Goal: Task Accomplishment & Management: Complete application form

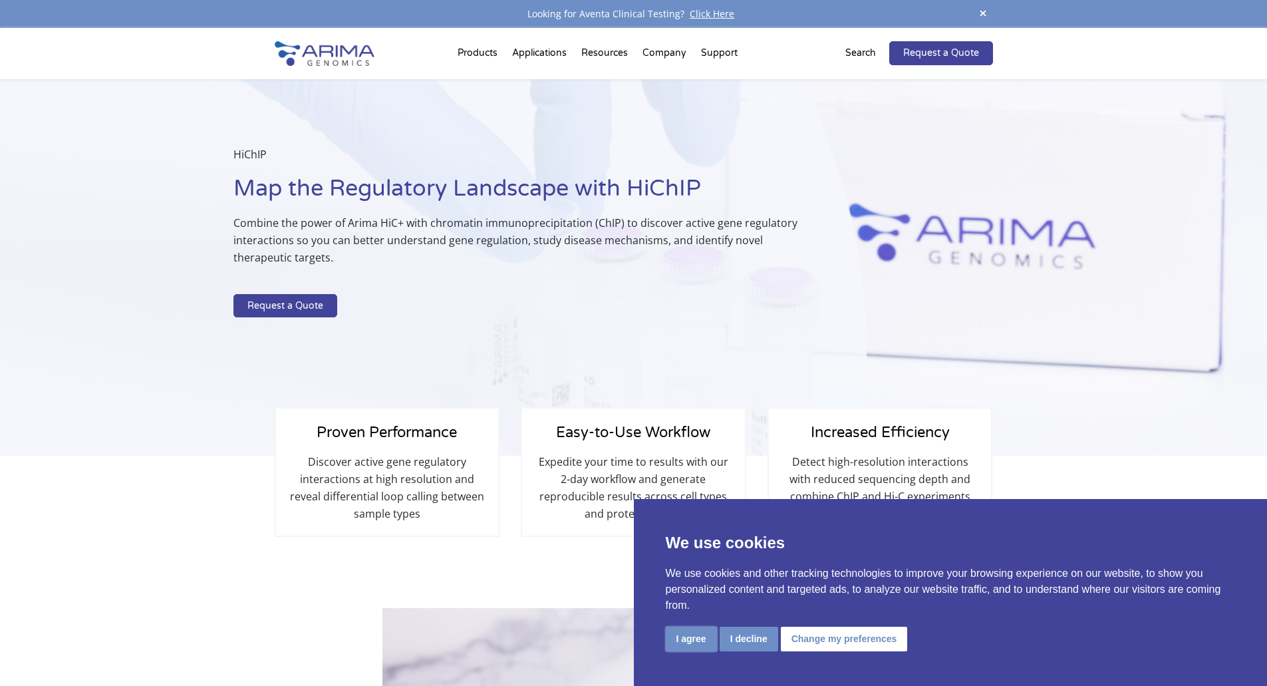
click at [681, 643] on button "I agree" at bounding box center [691, 638] width 51 height 25
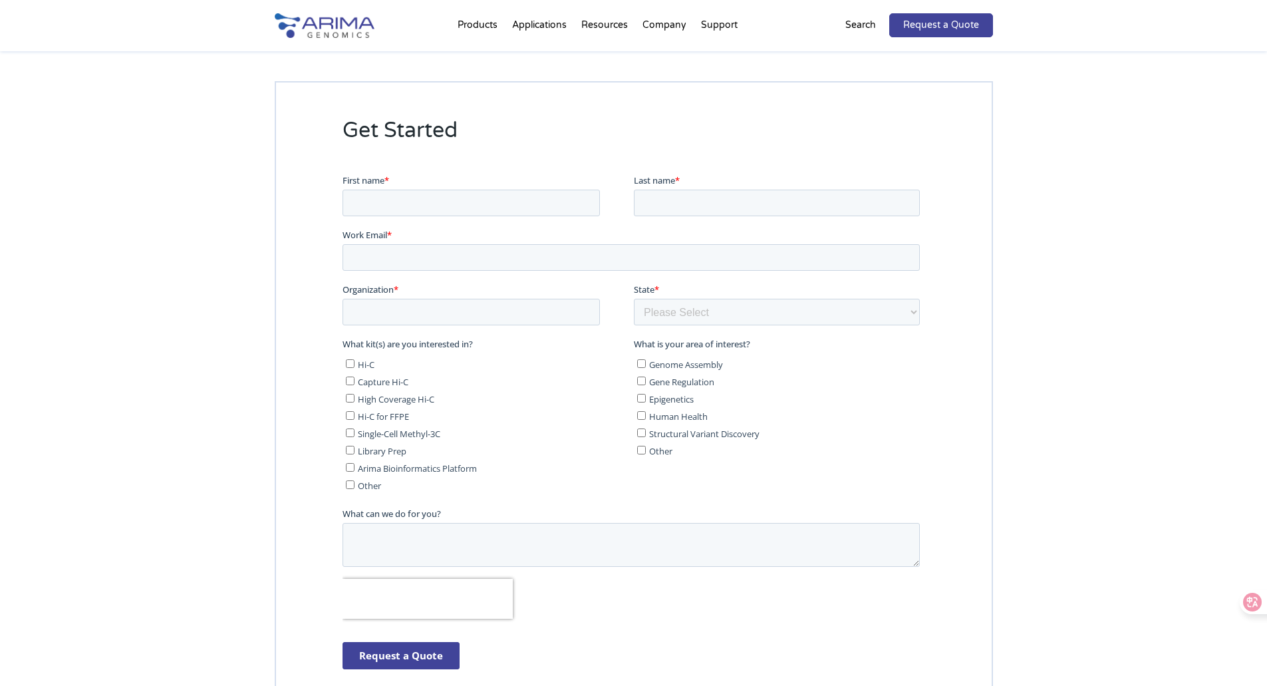
scroll to position [2873, 0]
click at [482, 212] on input "First name *" at bounding box center [470, 204] width 257 height 27
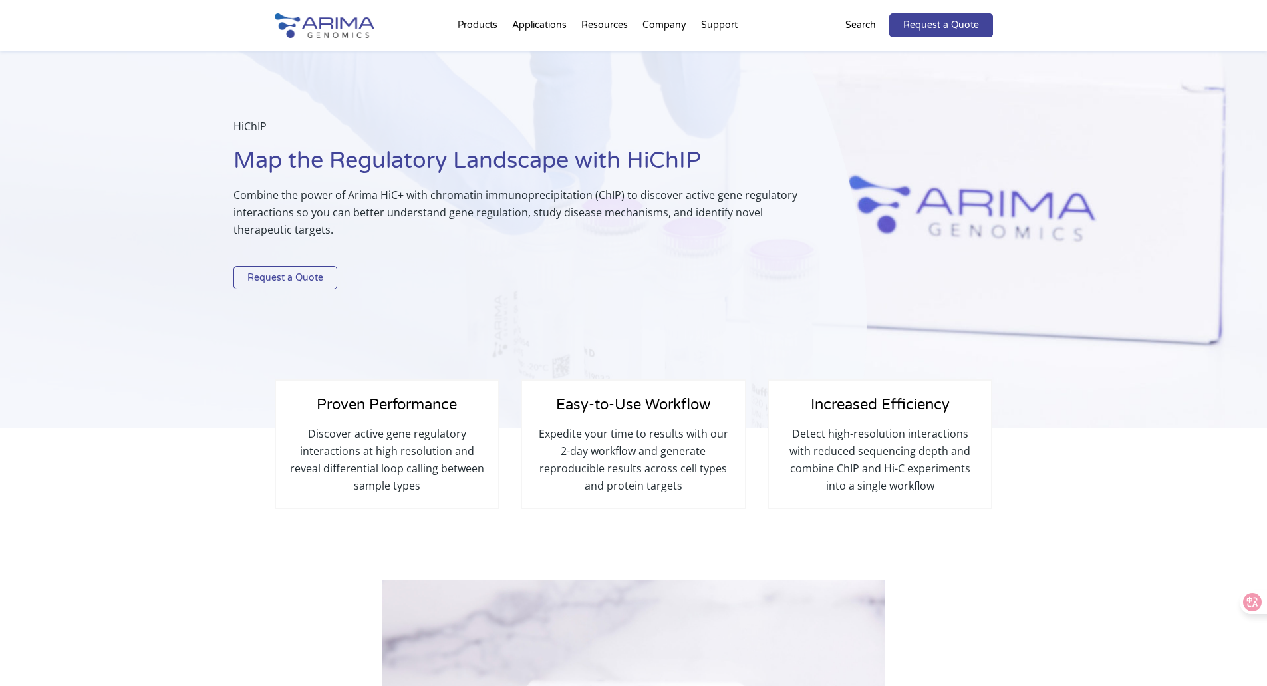
click at [316, 277] on link "Request a Quote" at bounding box center [285, 278] width 104 height 24
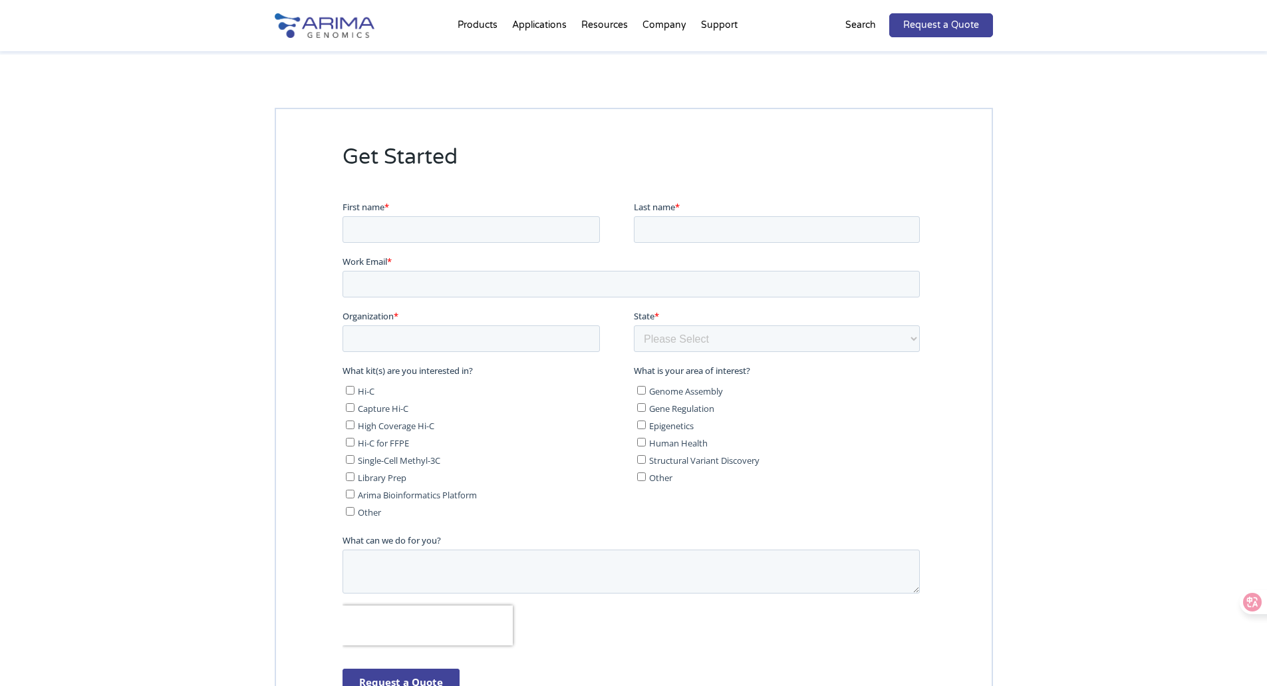
scroll to position [2741, 0]
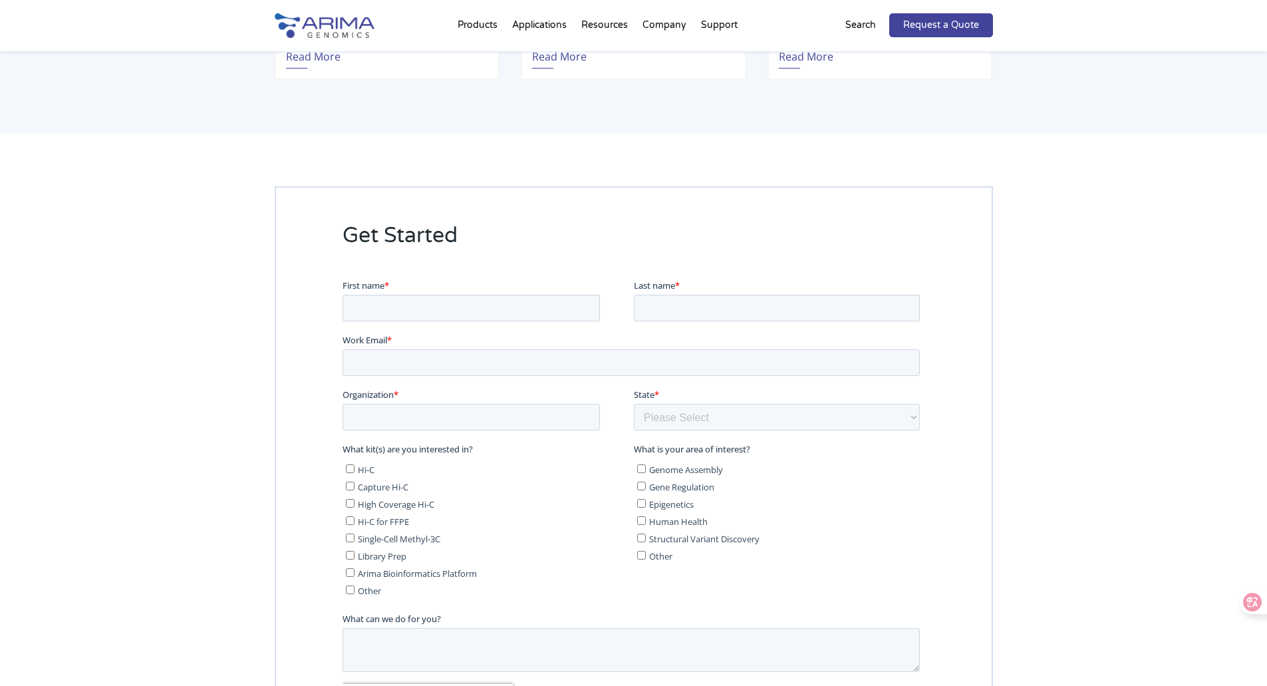
click at [519, 325] on fieldset "First name * Last name *" at bounding box center [633, 306] width 583 height 55
click at [523, 312] on input "First name *" at bounding box center [470, 308] width 257 height 27
type input "Xu"
click at [745, 292] on div "Last name *" at bounding box center [778, 300] width 291 height 43
click at [745, 303] on input "Last name *" at bounding box center [776, 308] width 286 height 27
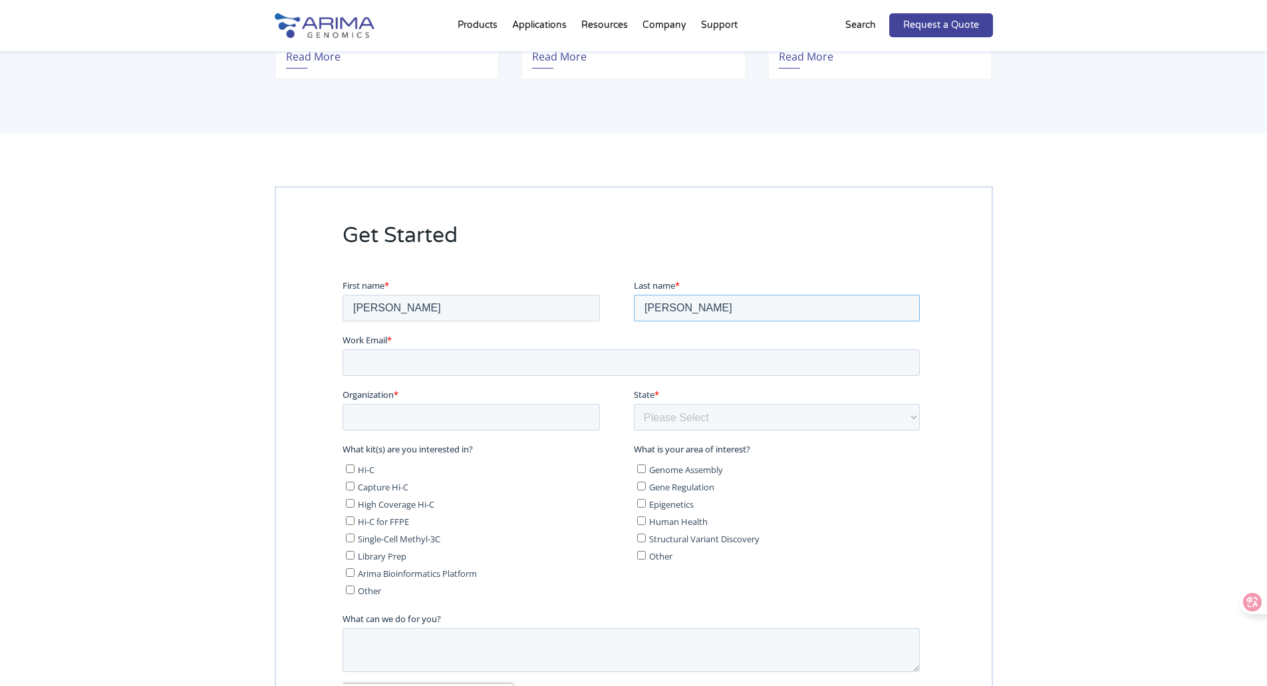
type input "Zhang"
click at [597, 369] on input "Work Email *" at bounding box center [630, 362] width 577 height 27
type input "[EMAIL_ADDRESS][DOMAIN_NAME]"
click at [460, 425] on input "Organization *" at bounding box center [470, 417] width 257 height 27
type input "University of Michigan"
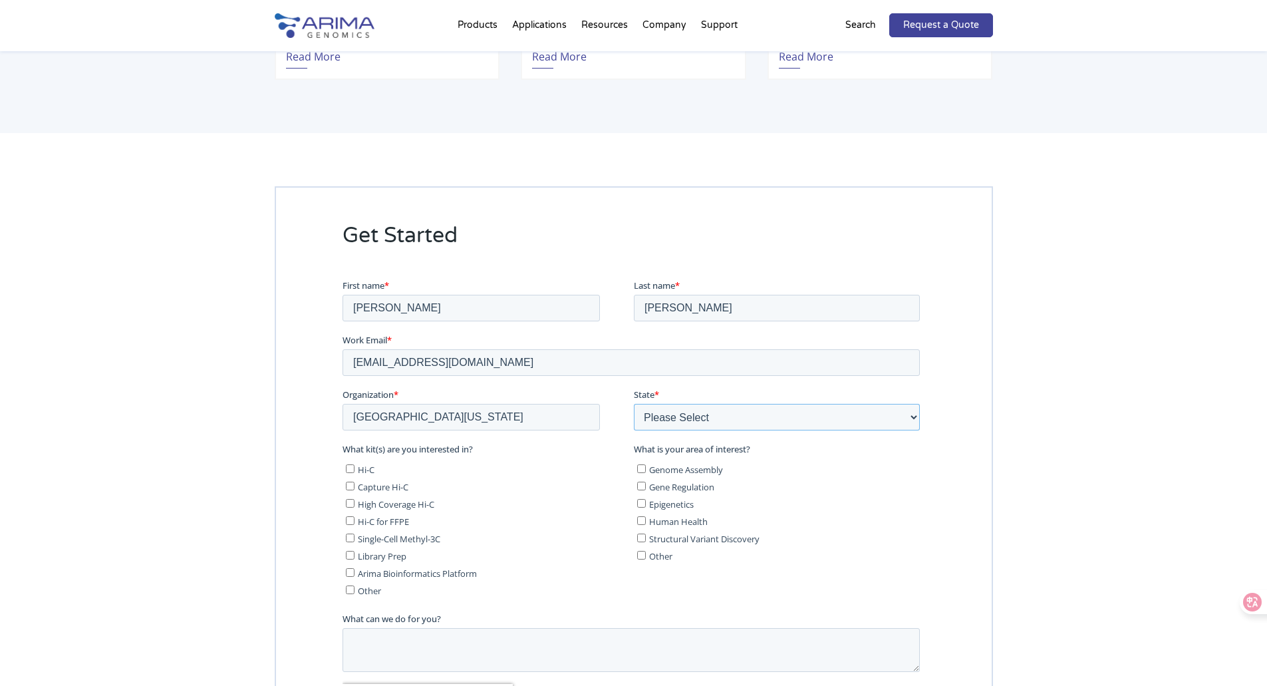
click at [908, 419] on select "Please Select Other/Non-US Alabama Alaska Arizona Arkansas California Colorado …" at bounding box center [776, 417] width 286 height 27
select select "Michigan"
click at [633, 404] on select "Please Select Other/Non-US Alabama Alaska Arizona Arkansas California Colorado …" at bounding box center [776, 417] width 286 height 27
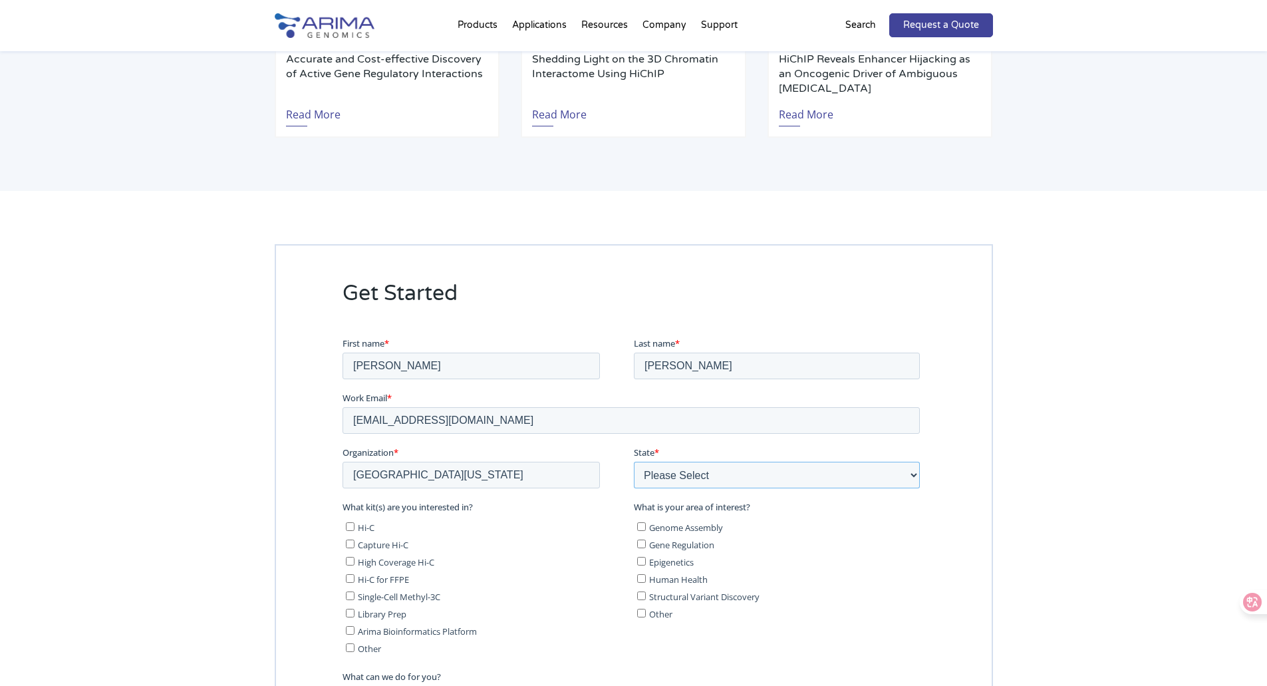
scroll to position [2788, 0]
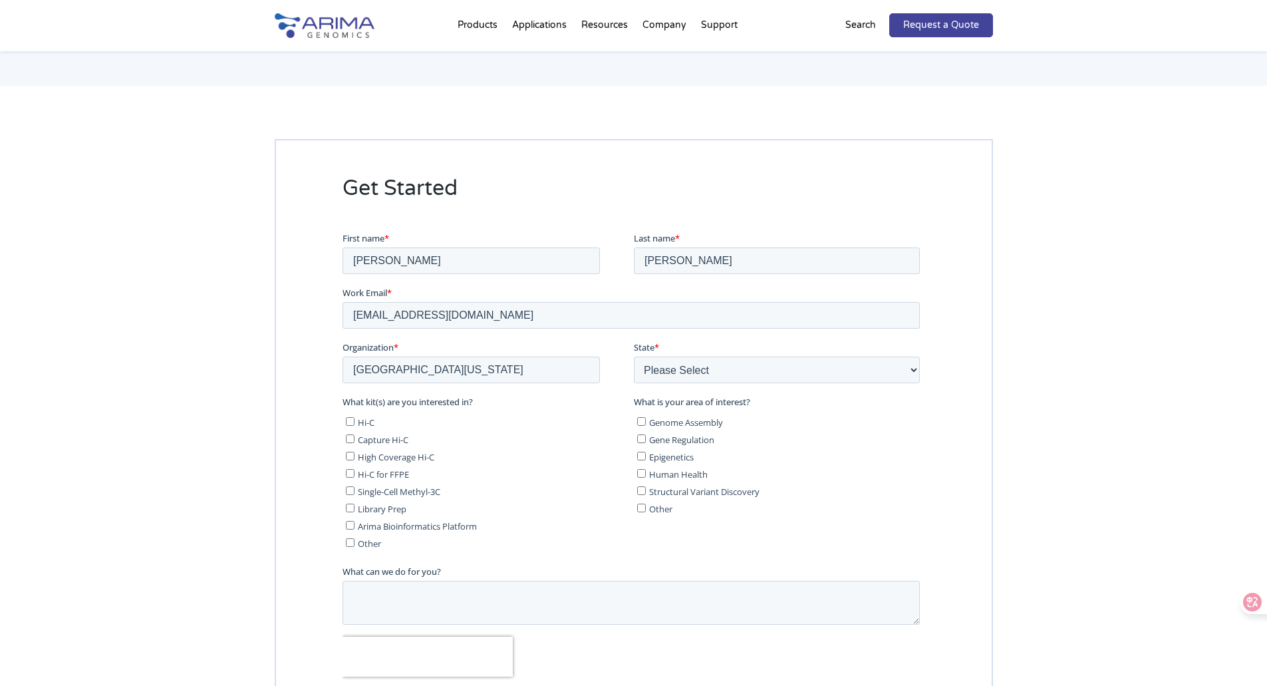
click at [644, 443] on label "Gene Regulation" at bounding box center [777, 438] width 283 height 13
click at [644, 443] on input "Gene Regulation" at bounding box center [640, 438] width 9 height 9
checkbox input "true"
click at [350, 540] on input "Other" at bounding box center [349, 542] width 9 height 9
checkbox input "true"
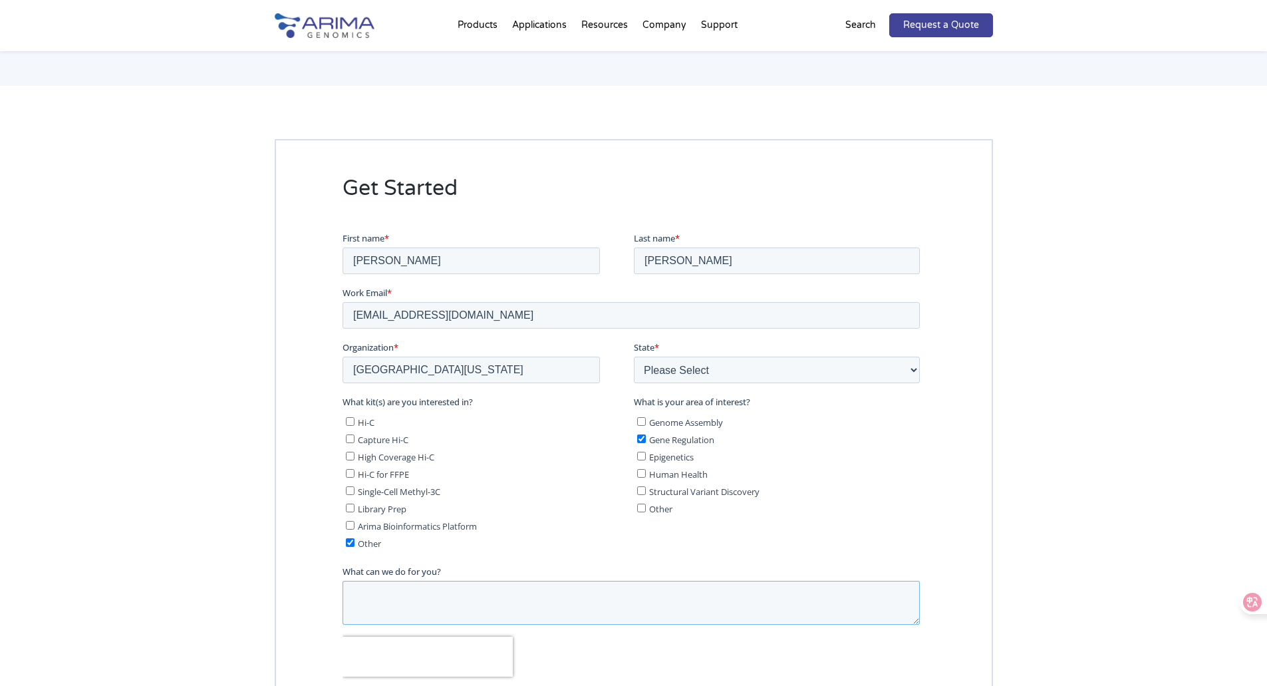
click at [499, 606] on textarea "What can we do for you?" at bounding box center [630, 603] width 577 height 44
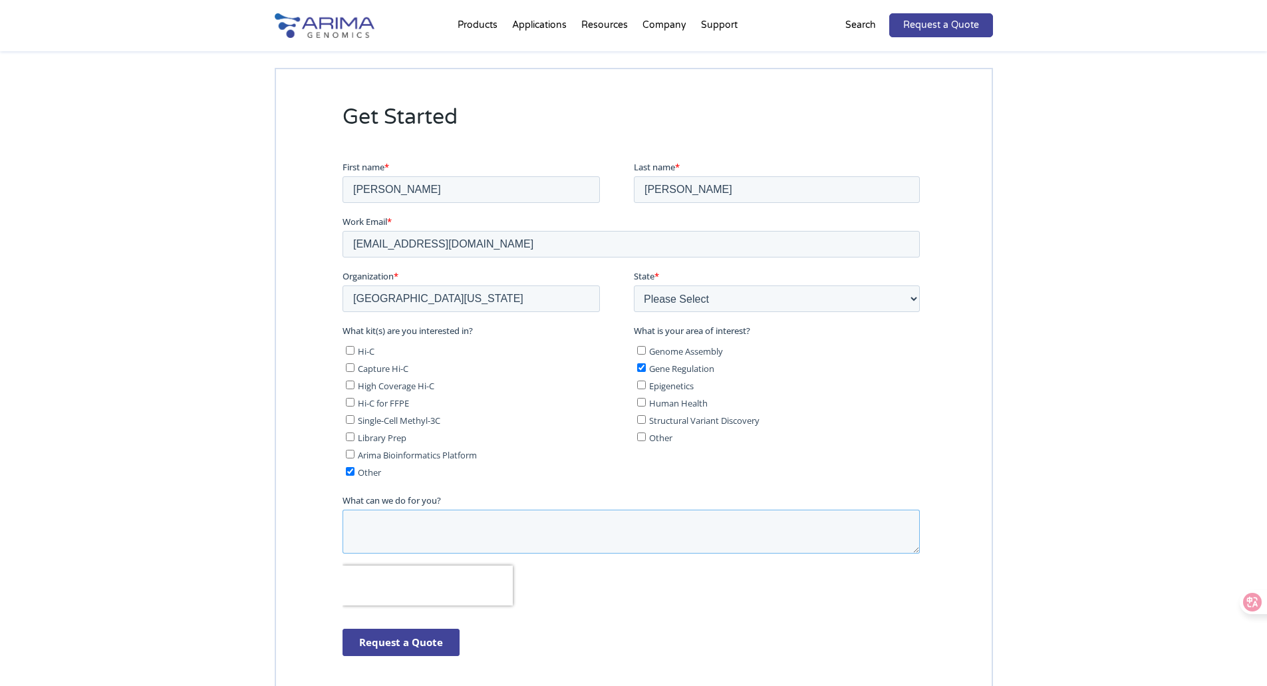
scroll to position [2988, 0]
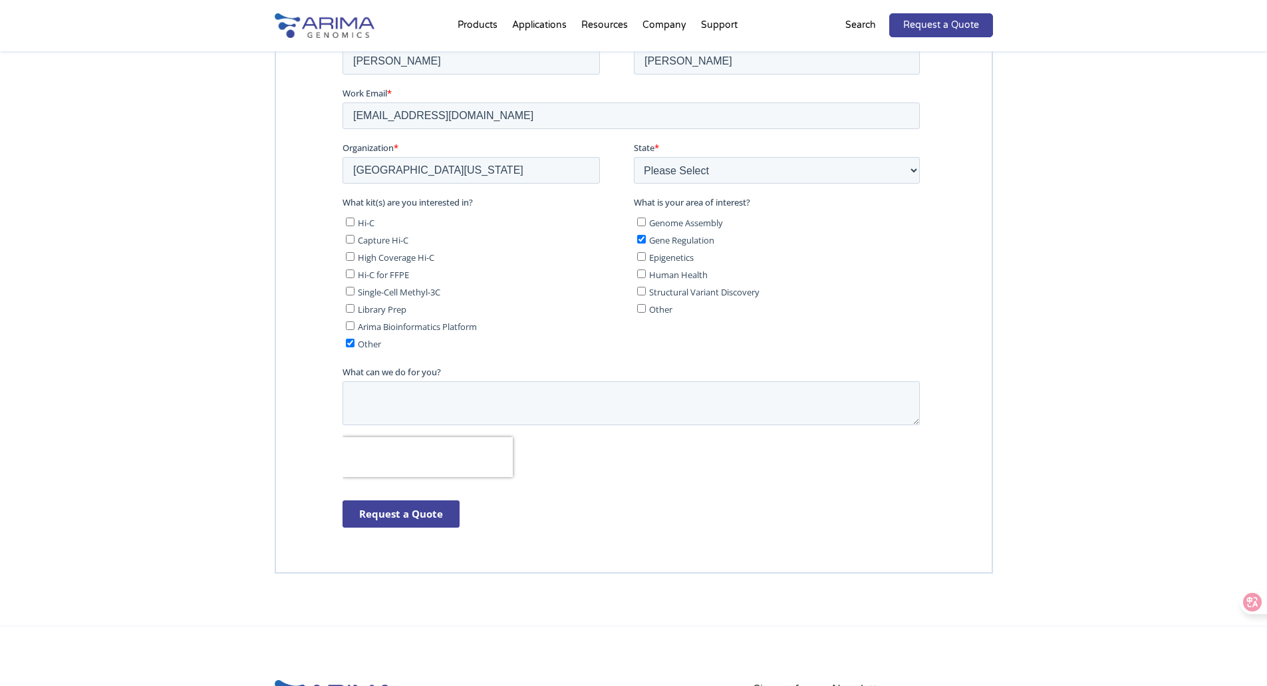
click at [386, 518] on input "Request a Quote" at bounding box center [400, 513] width 117 height 27
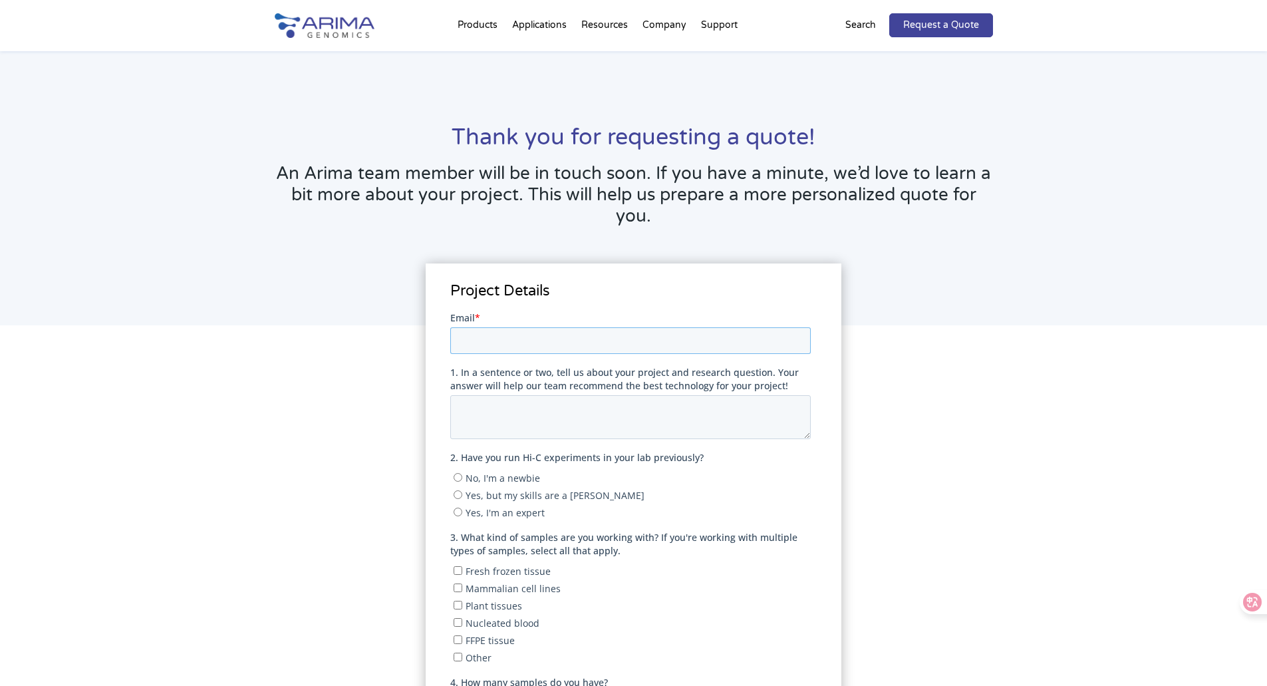
click at [549, 333] on input "Email *" at bounding box center [630, 340] width 360 height 27
type input "[EMAIL_ADDRESS][DOMAIN_NAME]"
click at [529, 411] on textarea "1. In a sentence or two, tell us about your project and research question. Your…" at bounding box center [630, 416] width 360 height 44
click at [504, 475] on span "No, I'm a newbie" at bounding box center [503, 477] width 74 height 13
click at [462, 475] on input "No, I'm a newbie" at bounding box center [458, 476] width 9 height 9
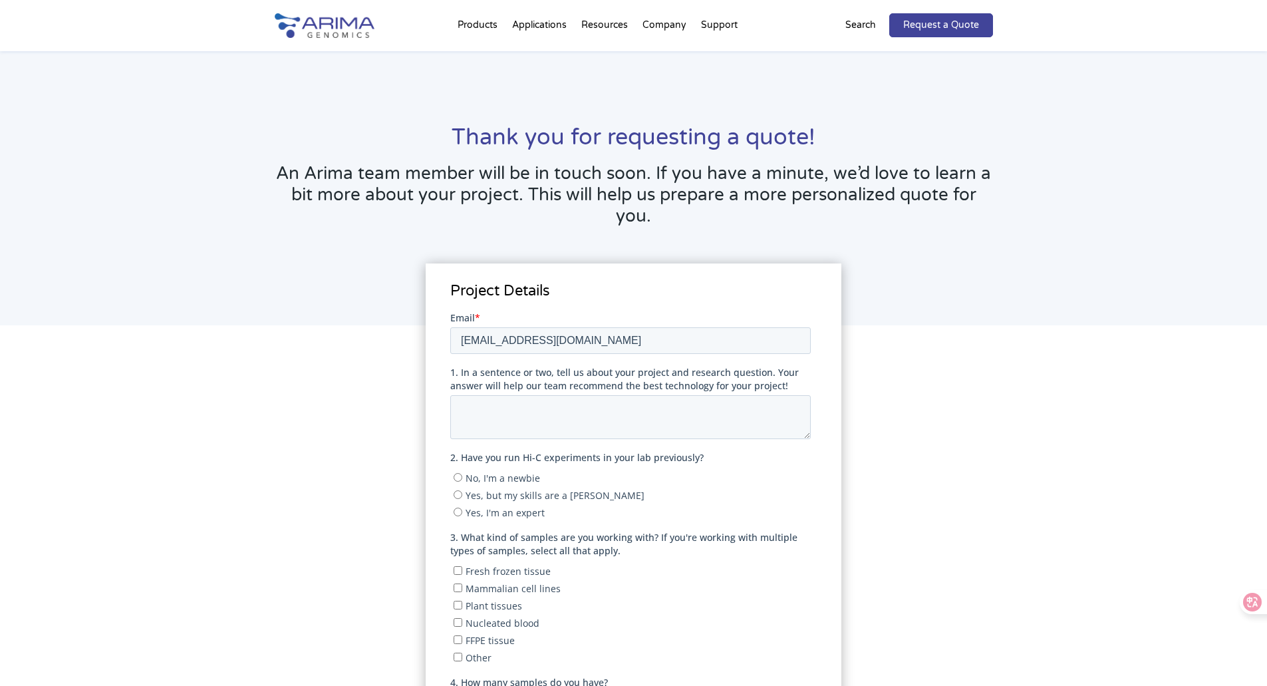
radio input "true"
click at [477, 587] on span "Mammalian cell lines" at bounding box center [513, 587] width 95 height 13
click at [462, 587] on input "Mammalian cell lines" at bounding box center [458, 587] width 9 height 9
checkbox input "true"
click at [475, 414] on textarea "1. In a sentence or two, tell us about your project and research question. Your…" at bounding box center [630, 416] width 360 height 44
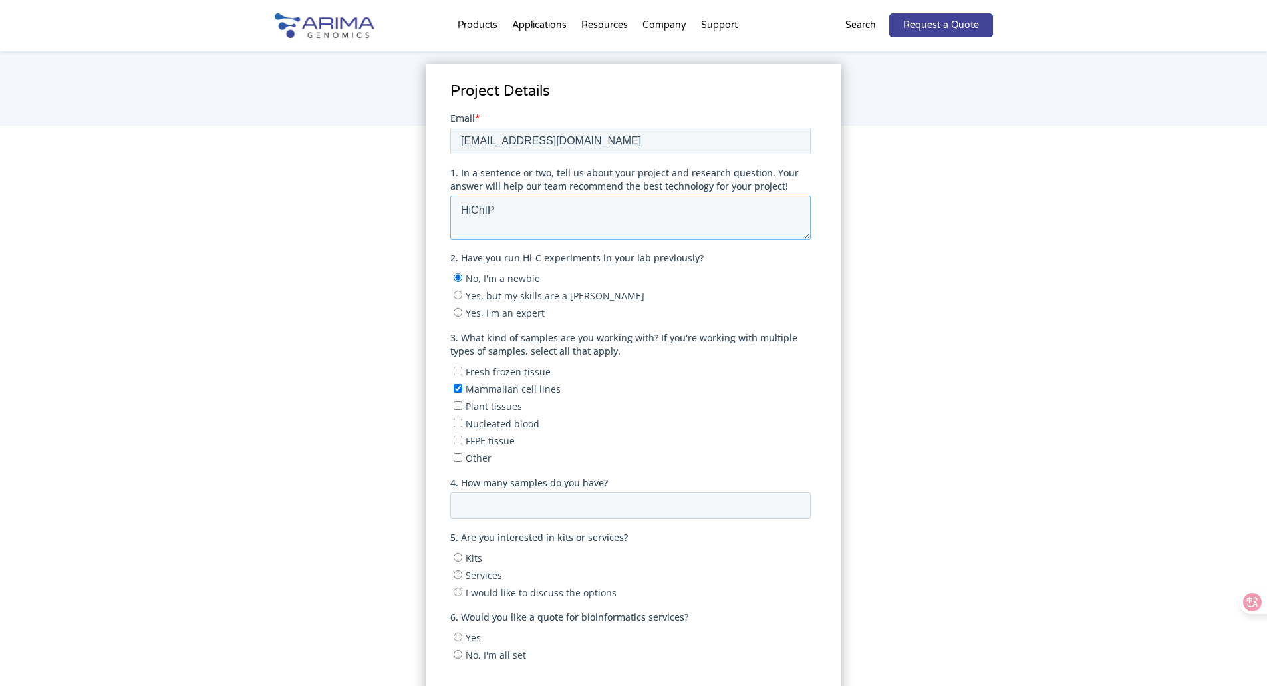
scroll to position [266, 0]
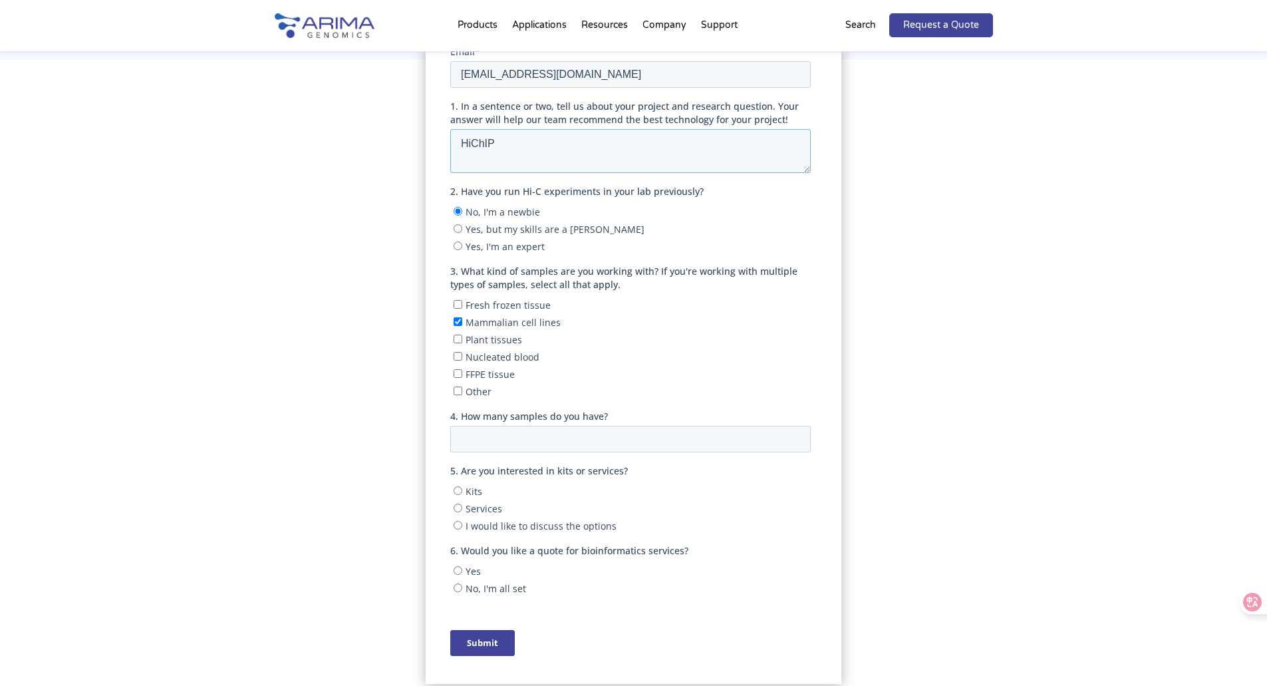
type textarea "HiChIP"
click at [462, 487] on input "Kits" at bounding box center [458, 489] width 9 height 9
radio input "true"
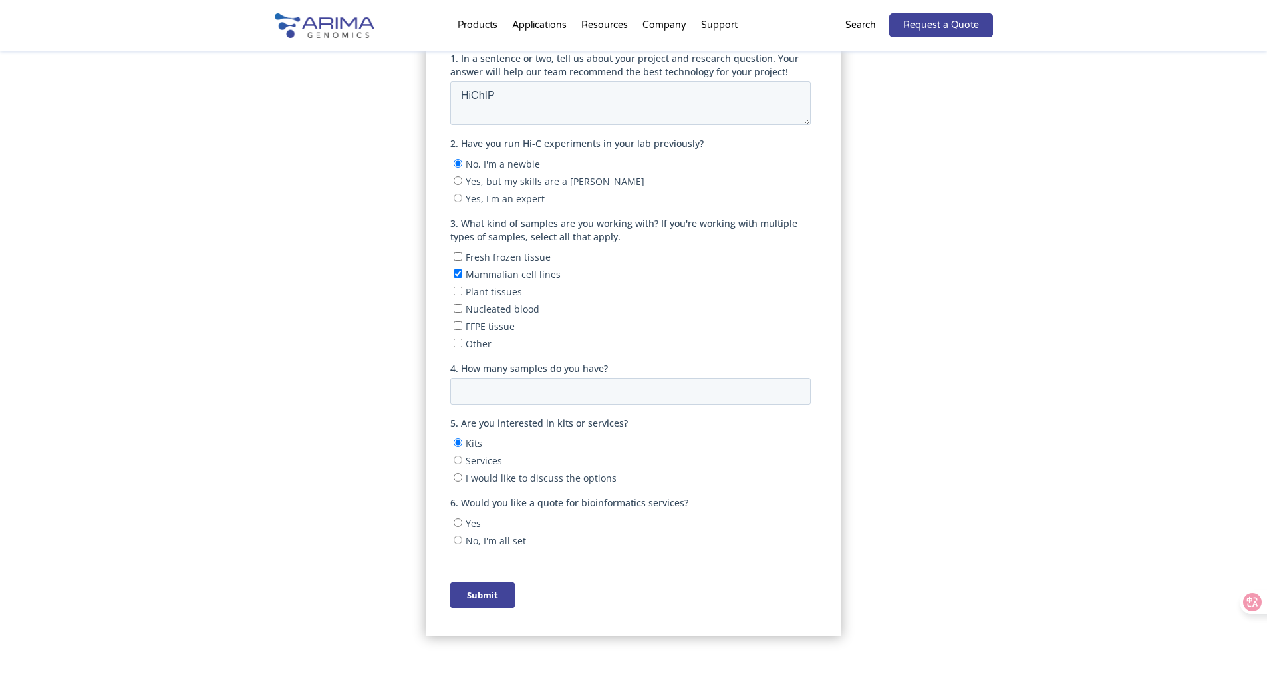
scroll to position [333, 0]
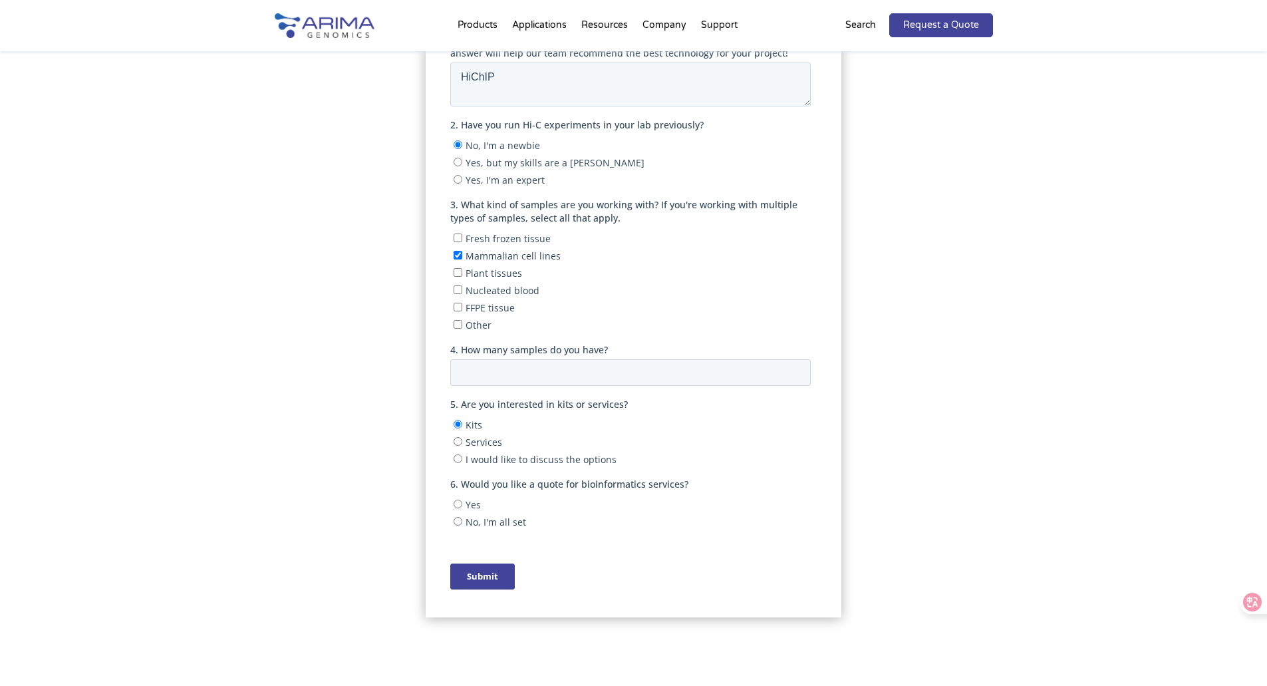
click at [455, 507] on input "Yes" at bounding box center [458, 503] width 9 height 9
radio input "true"
click at [481, 573] on input "Submit" at bounding box center [482, 576] width 65 height 26
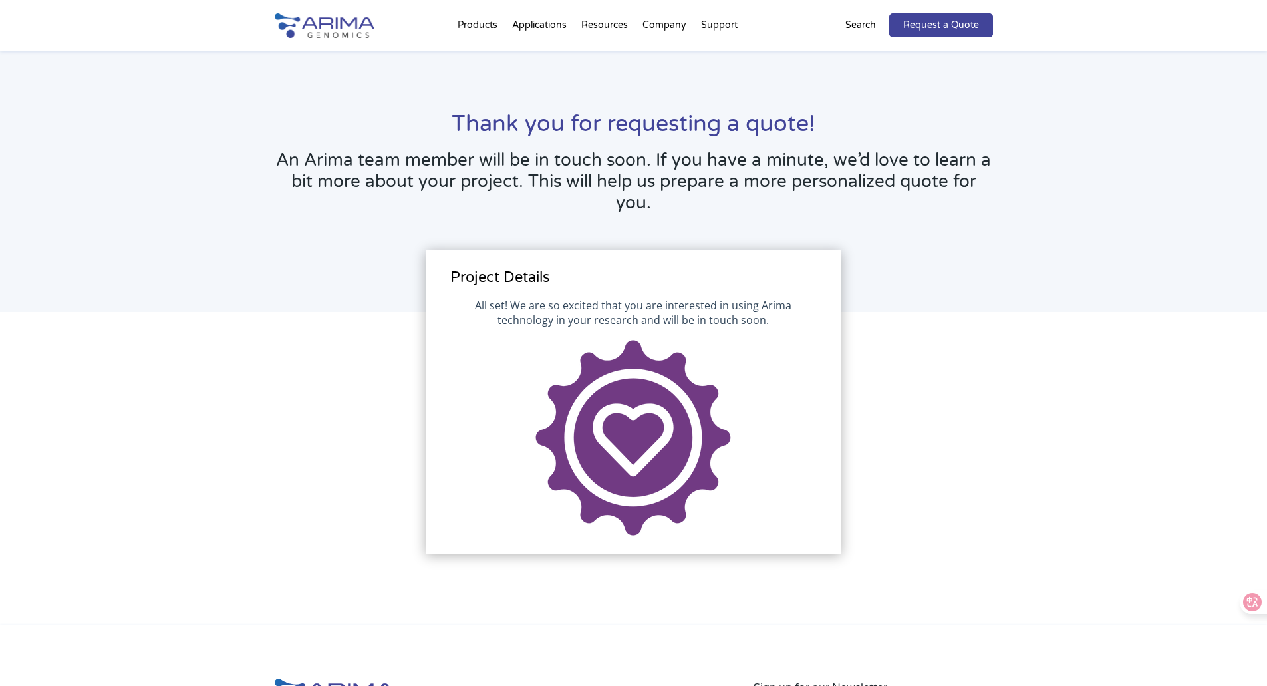
scroll to position [0, 0]
